Goal: Information Seeking & Learning: Find specific fact

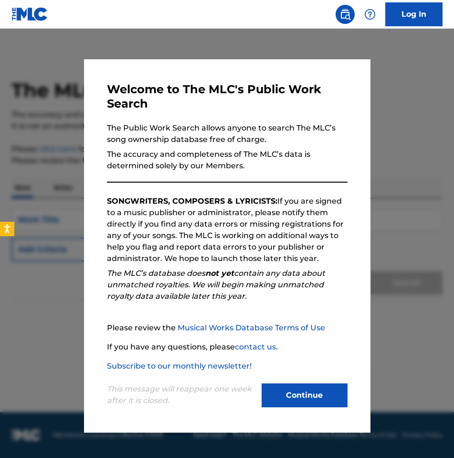
click at [299, 401] on button "Continue" at bounding box center [305, 395] width 86 height 24
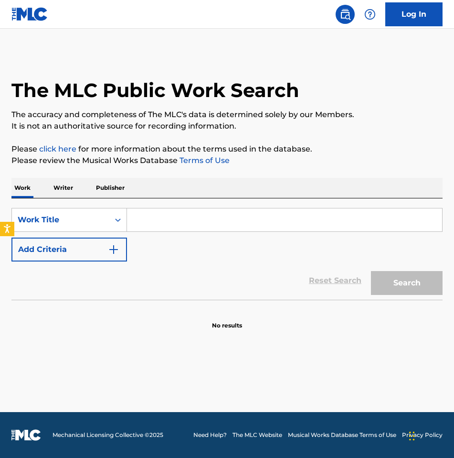
click at [173, 223] on input "Search Form" at bounding box center [284, 219] width 315 height 23
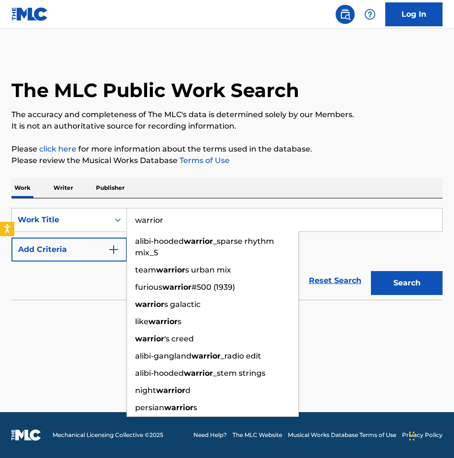
type input "warrior"
click at [103, 245] on button "Add Criteria" at bounding box center [69, 249] width 116 height 24
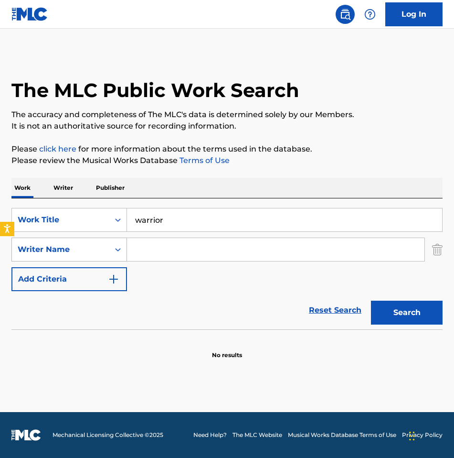
click at [125, 242] on div "Search Form" at bounding box center [117, 249] width 17 height 17
click at [151, 253] on input "Search Form" at bounding box center [276, 249] width 298 height 23
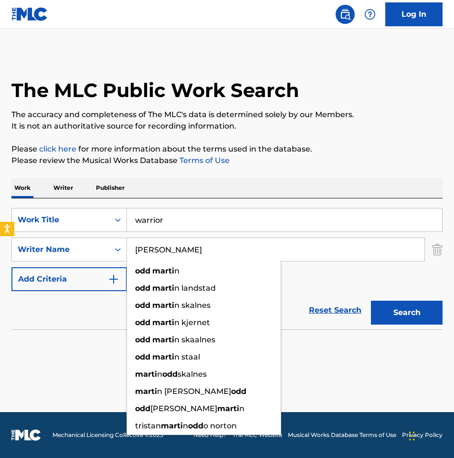
type input "[PERSON_NAME]"
click at [371, 301] on button "Search" at bounding box center [407, 313] width 72 height 24
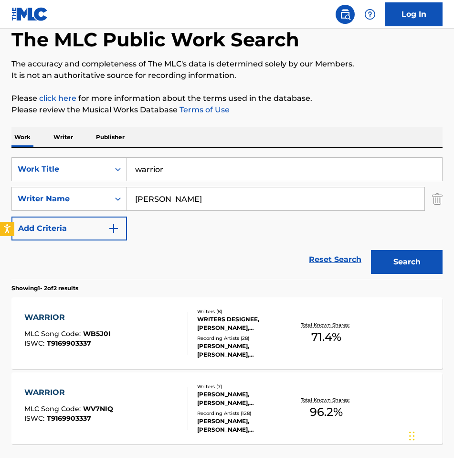
scroll to position [96, 0]
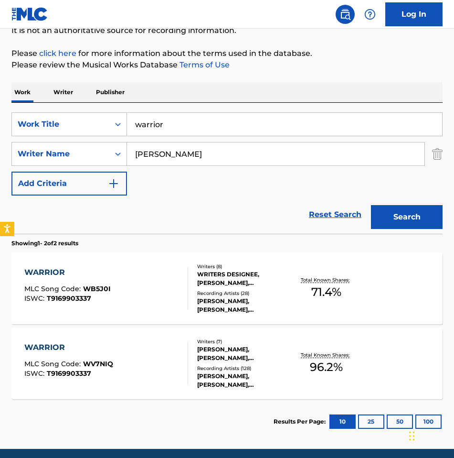
click at [102, 280] on div "WARRIOR MLC Song Code : WB5J0I ISWC : T9169903337" at bounding box center [67, 288] width 86 height 43
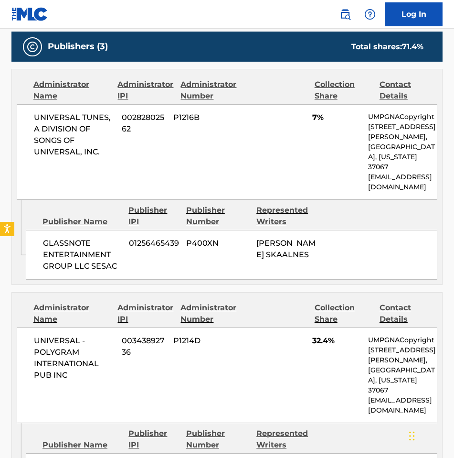
scroll to position [478, 0]
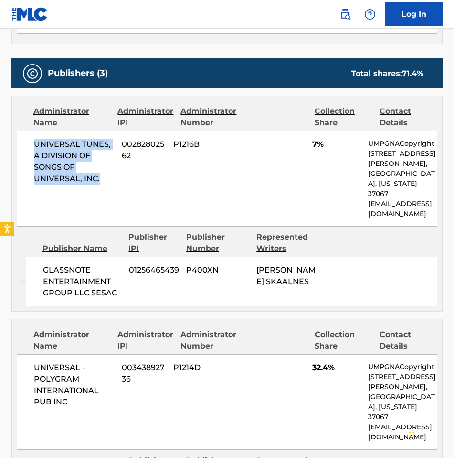
drag, startPoint x: 23, startPoint y: 138, endPoint x: 116, endPoint y: 179, distance: 101.8
click at [116, 179] on div "UNIVERSAL TUNES, A DIVISION OF SONGS OF UNIVERSAL, INC. 00282802562 P1216B 7% U…" at bounding box center [227, 179] width 421 height 96
copy span "UNIVERSAL TUNES, A DIVISION OF SONGS OF UNIVERSAL, INC."
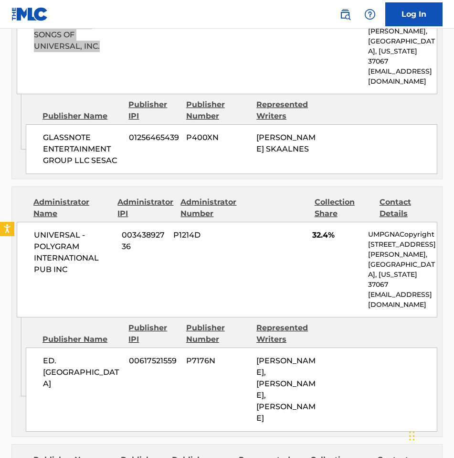
scroll to position [621, 0]
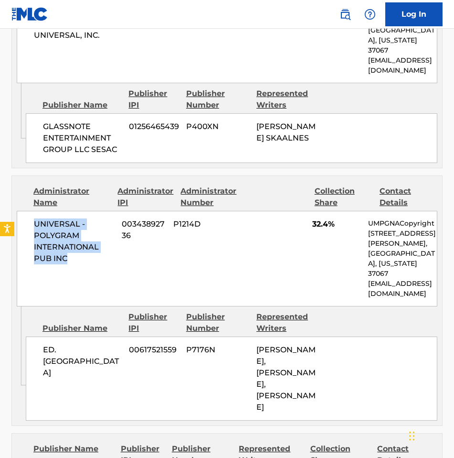
drag, startPoint x: 78, startPoint y: 248, endPoint x: 16, endPoint y: 200, distance: 78.6
click at [16, 200] on div "Administrator Name Administrator IPI Administrator Number Collection Share Cont…" at bounding box center [227, 241] width 431 height 130
copy span "UNIVERSAL - POLYGRAM INTERNATIONAL PUB INC"
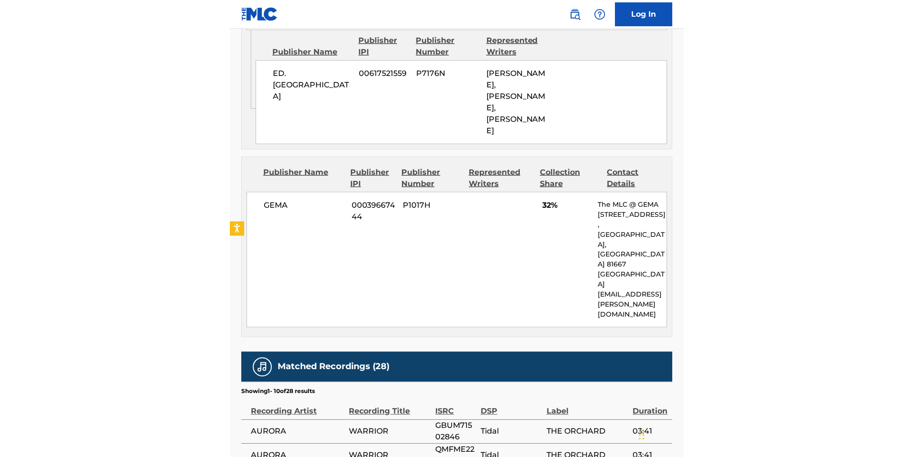
scroll to position [908, 0]
